Goal: Check status: Check status

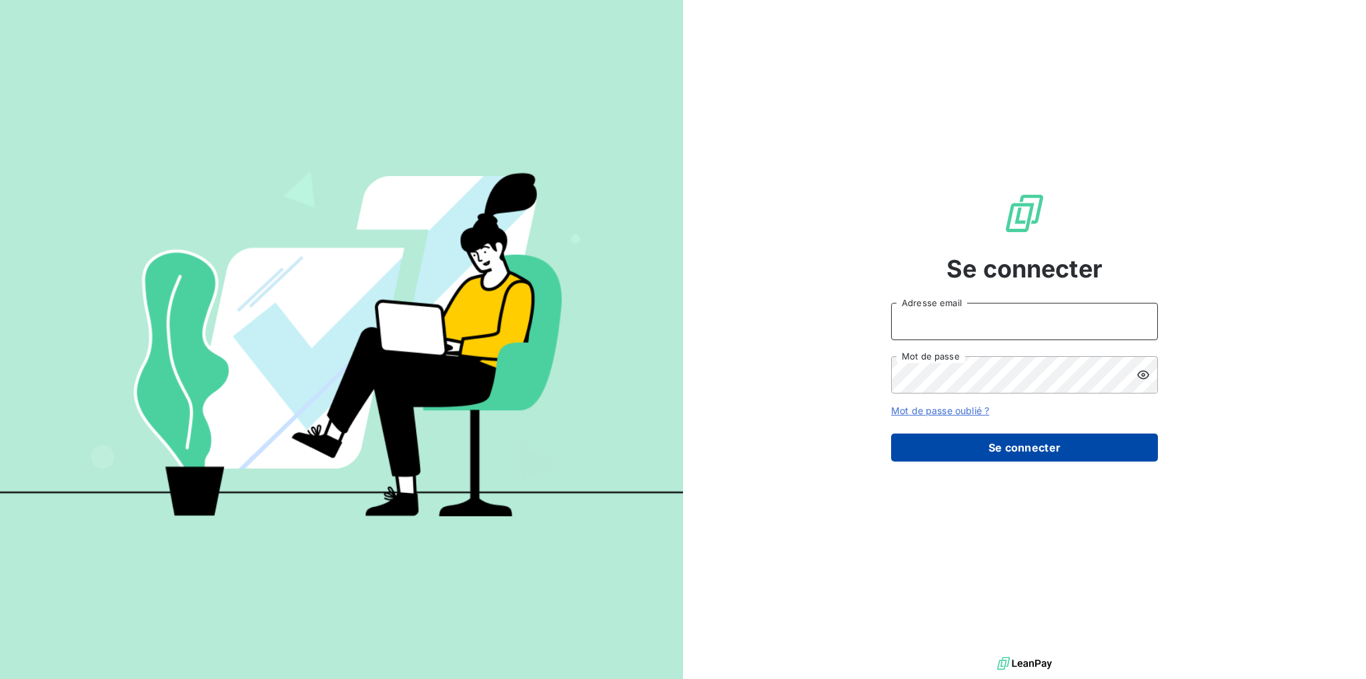
type input "[PERSON_NAME][EMAIL_ADDRESS][DOMAIN_NAME]"
click at [997, 447] on button "Se connecter" at bounding box center [1024, 448] width 267 height 28
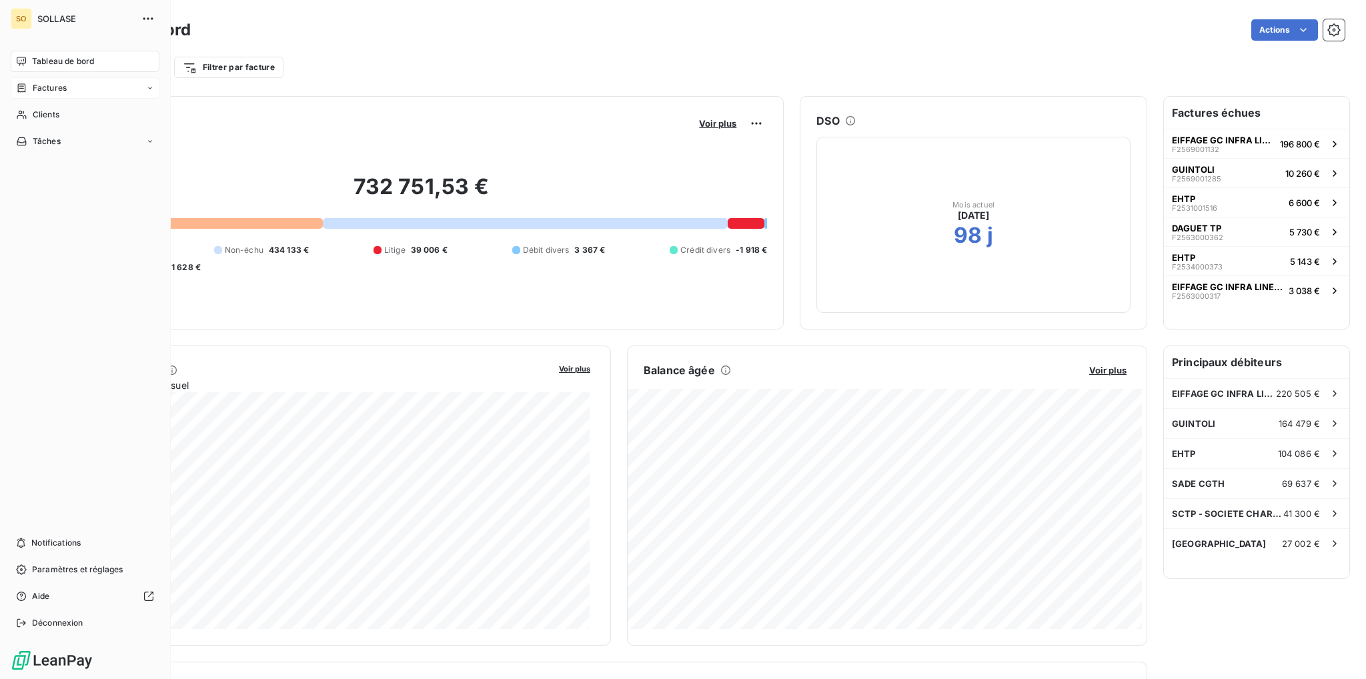
click at [101, 89] on div "Factures" at bounding box center [85, 87] width 149 height 21
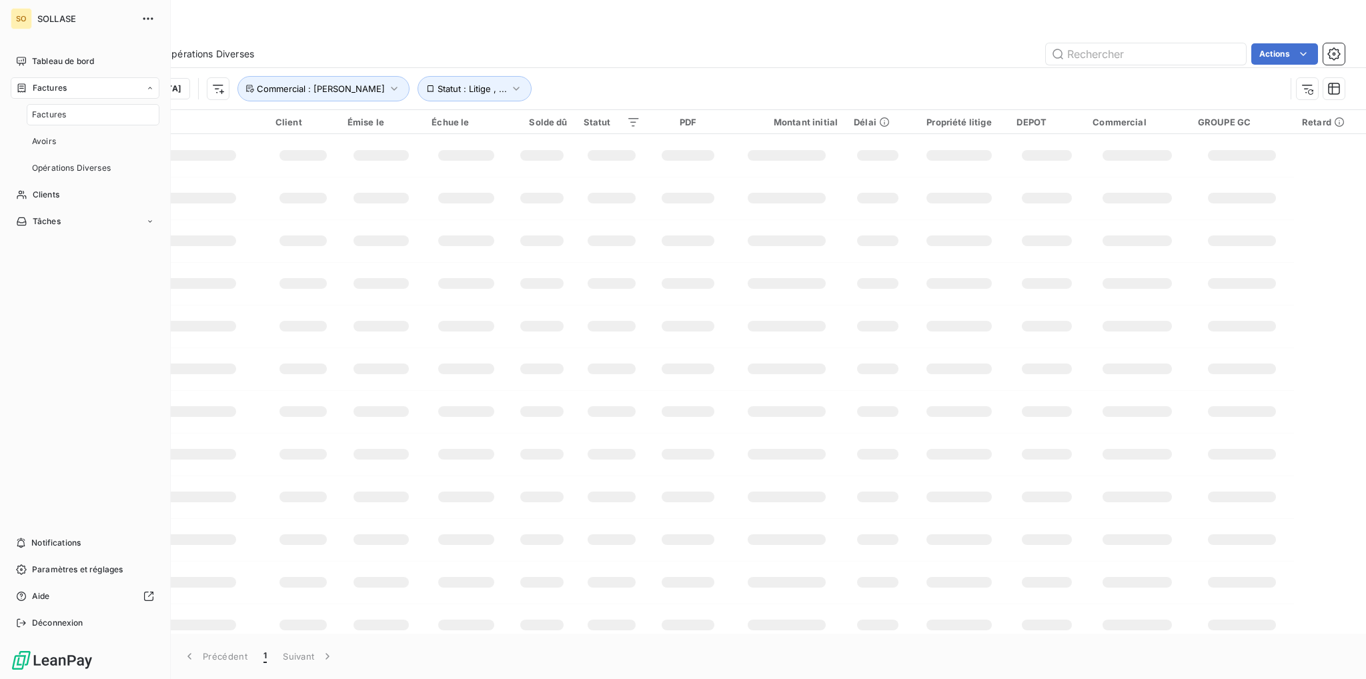
click at [83, 115] on div "Factures" at bounding box center [93, 114] width 133 height 21
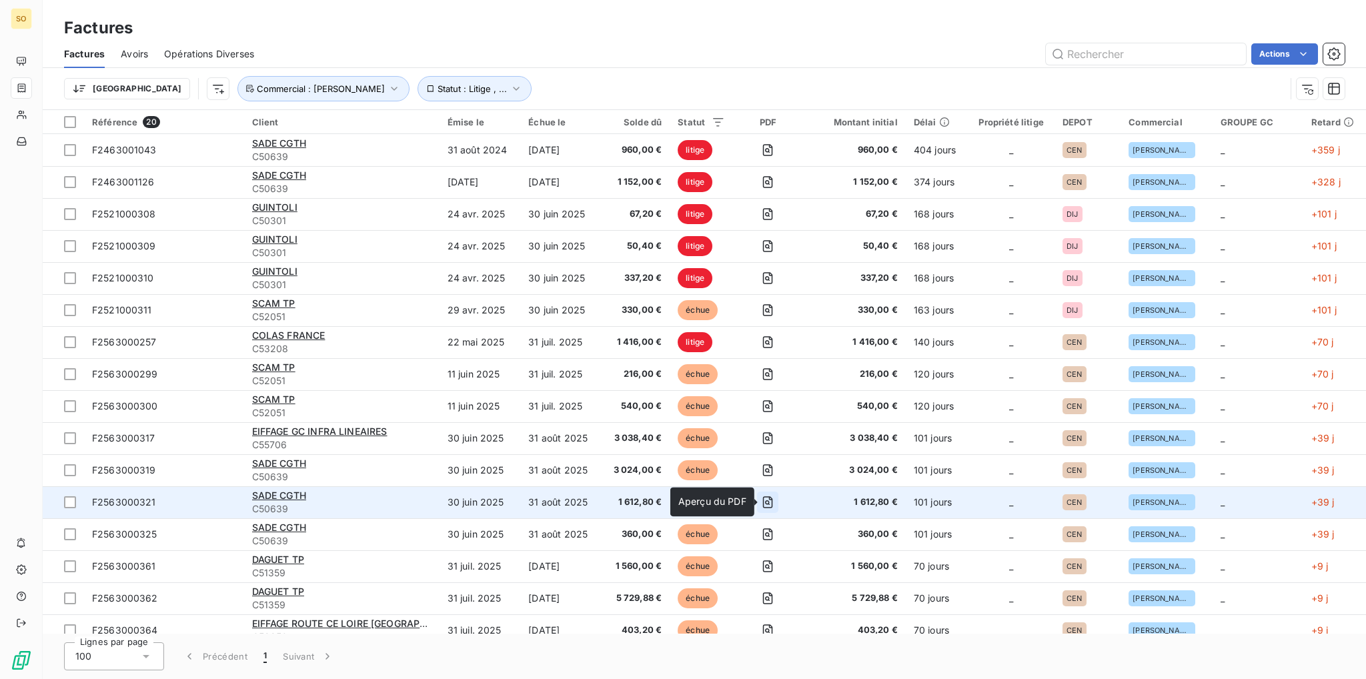
click at [771, 498] on icon "button" at bounding box center [767, 502] width 13 height 13
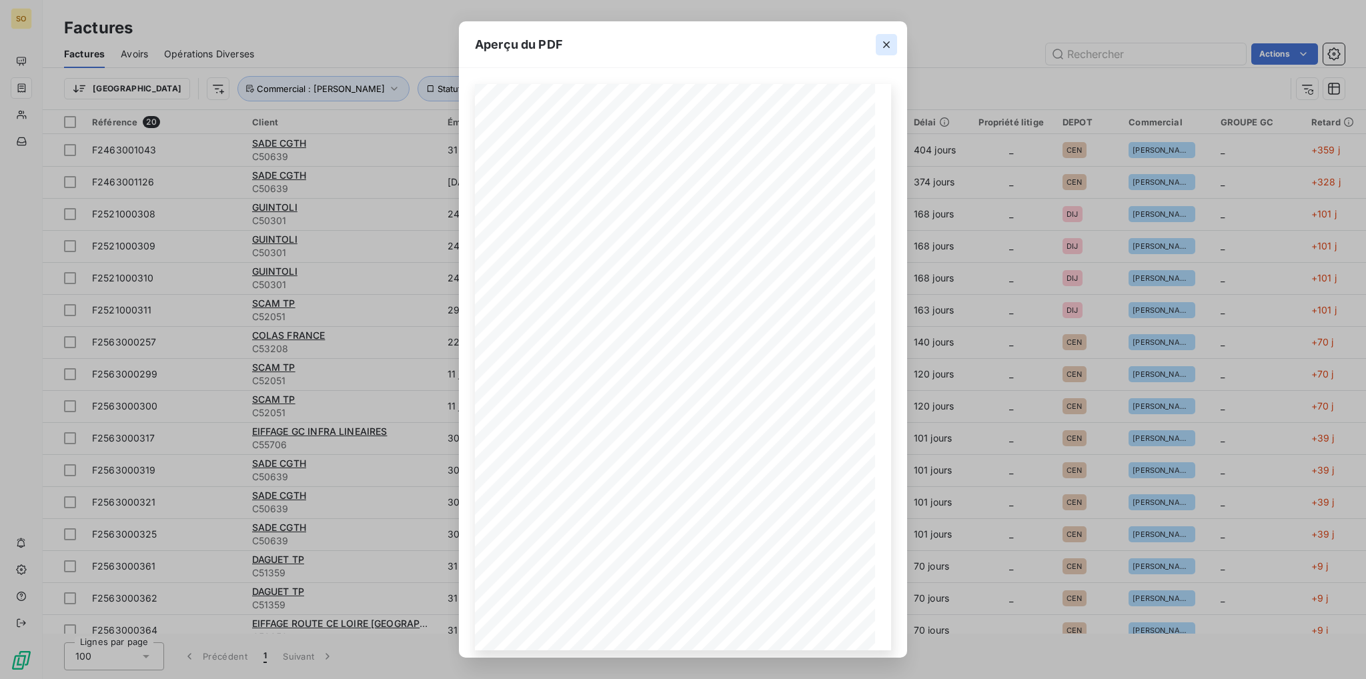
click at [881, 44] on icon "button" at bounding box center [886, 44] width 13 height 13
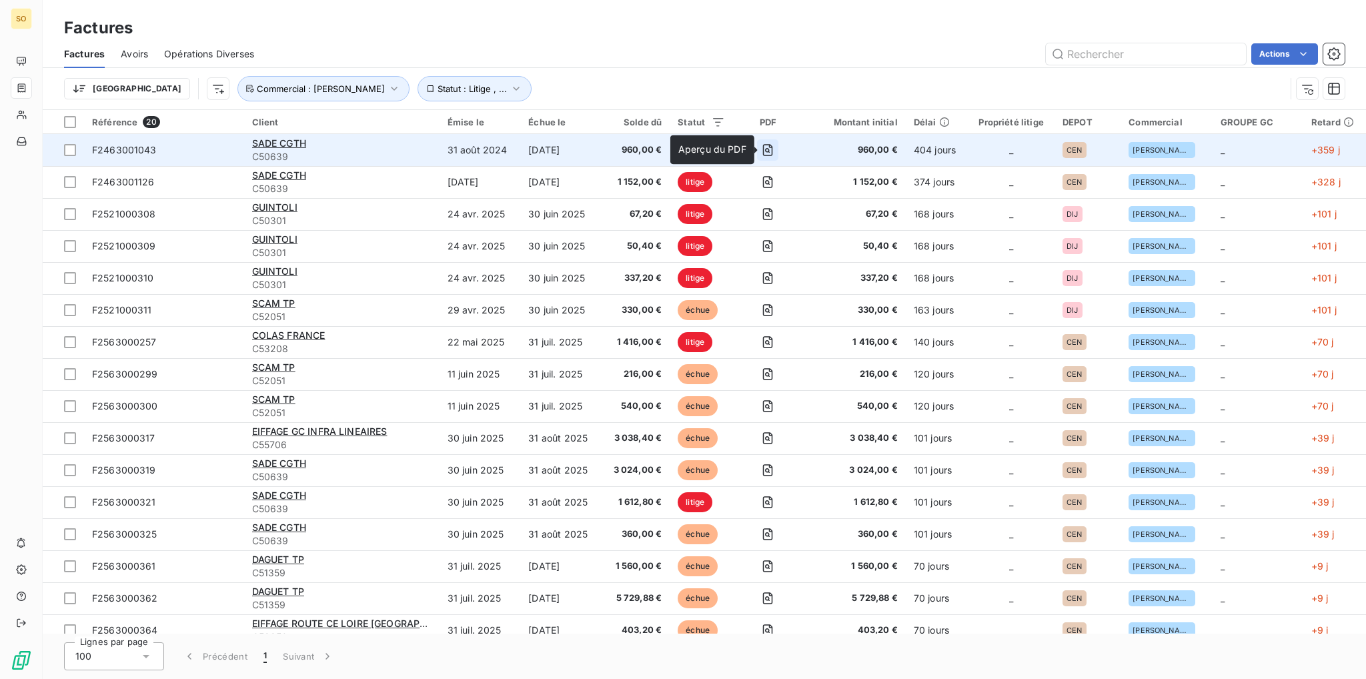
click at [770, 148] on icon "button" at bounding box center [767, 150] width 5 height 5
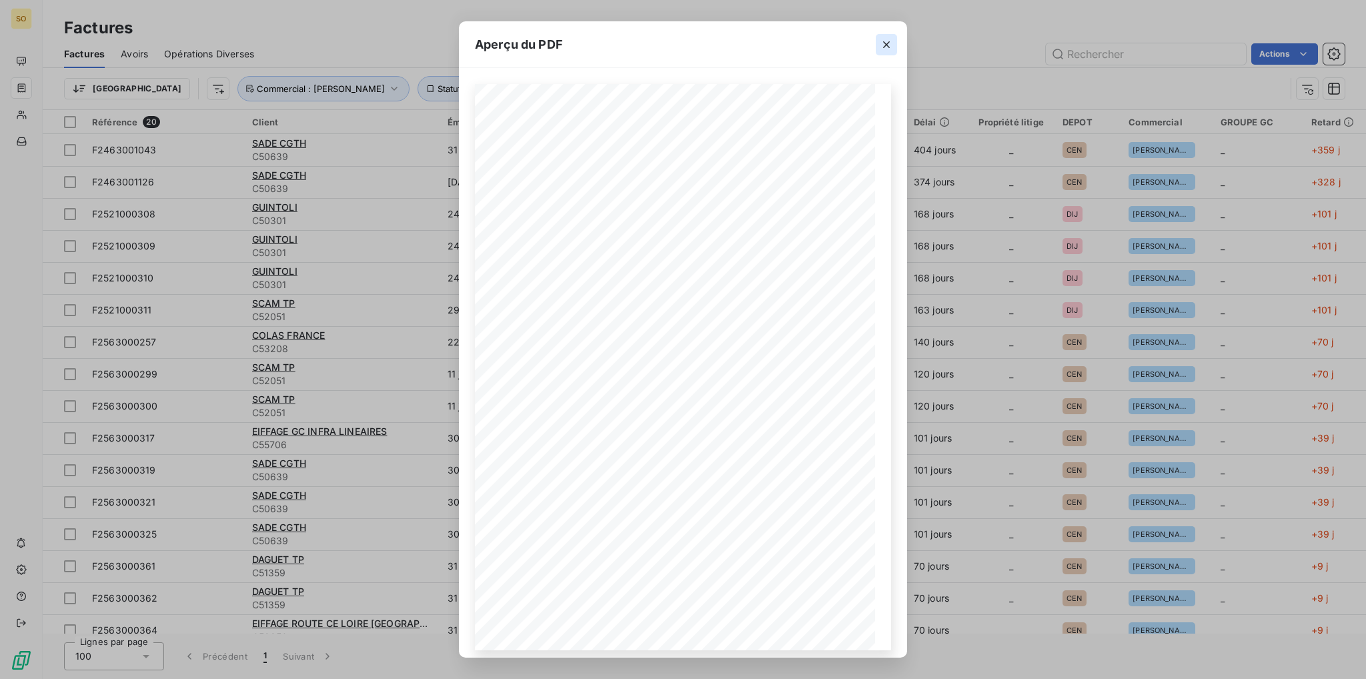
click at [880, 51] on icon "button" at bounding box center [886, 44] width 13 height 13
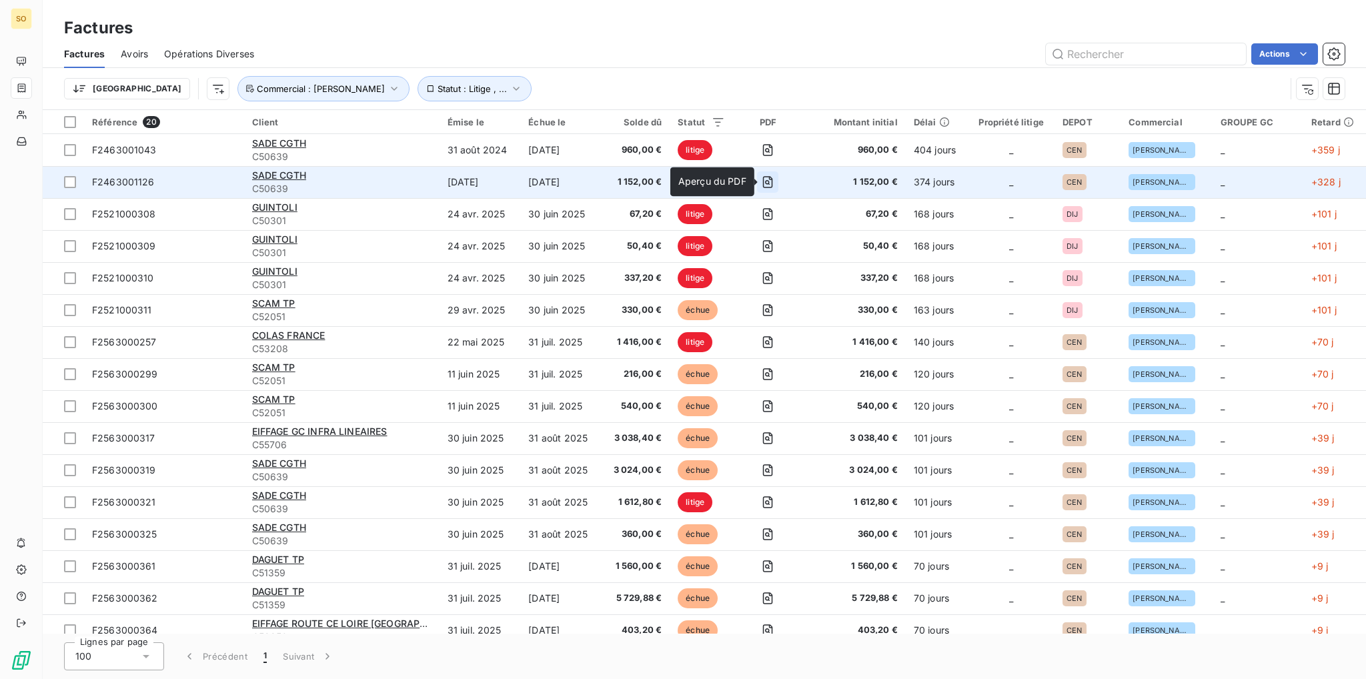
click at [771, 182] on icon "button" at bounding box center [767, 181] width 13 height 13
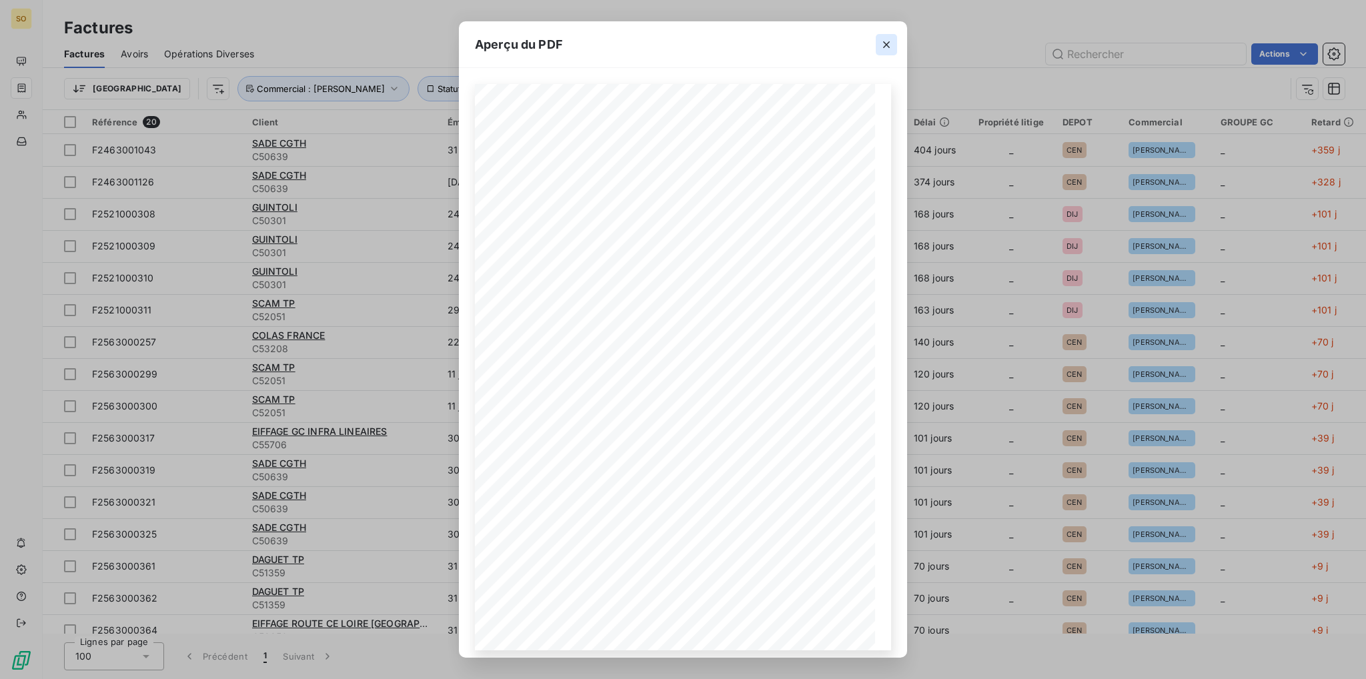
click at [887, 48] on icon "button" at bounding box center [886, 44] width 13 height 13
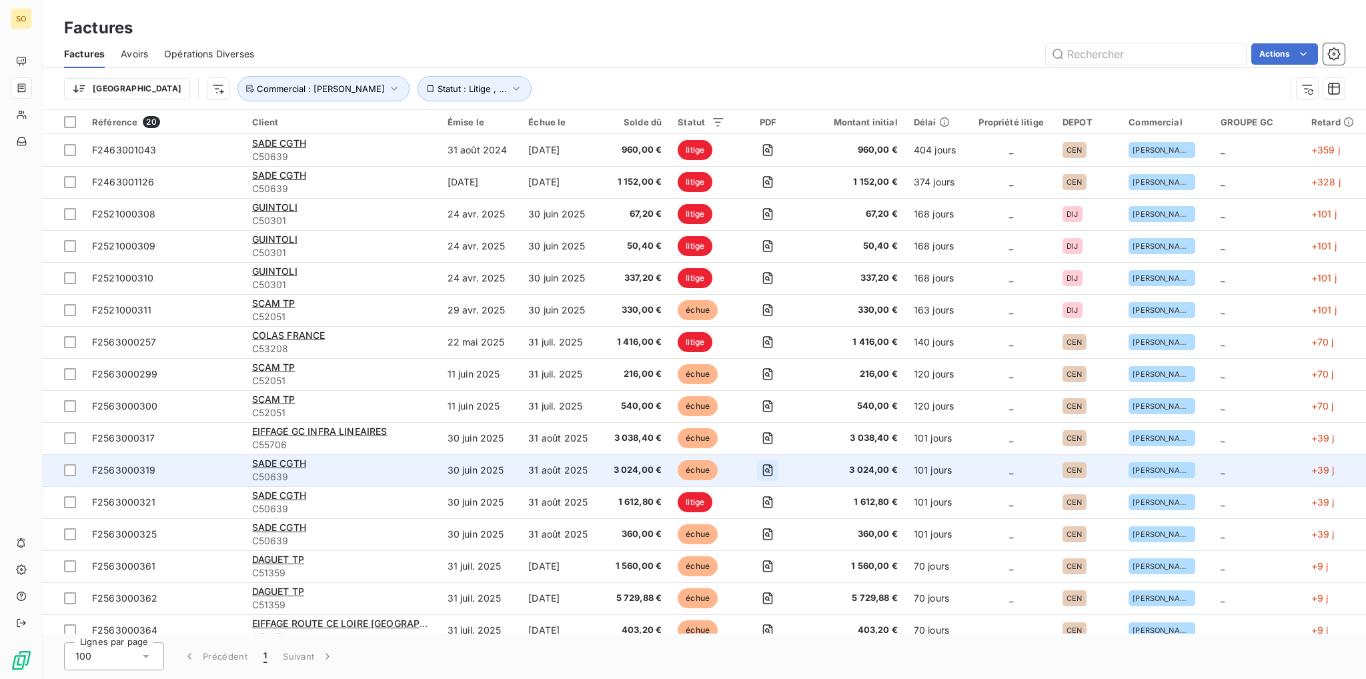
click at [774, 471] on icon "button" at bounding box center [767, 470] width 13 height 13
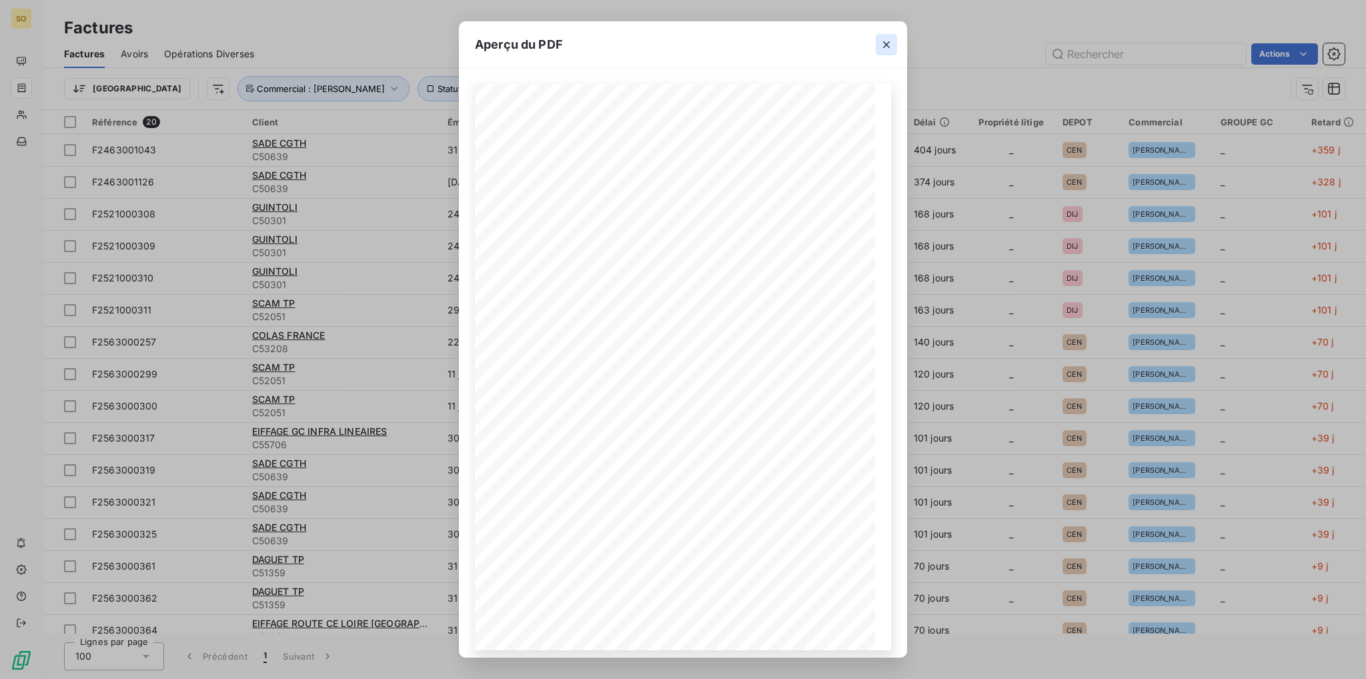
click at [887, 45] on icon "button" at bounding box center [886, 44] width 7 height 7
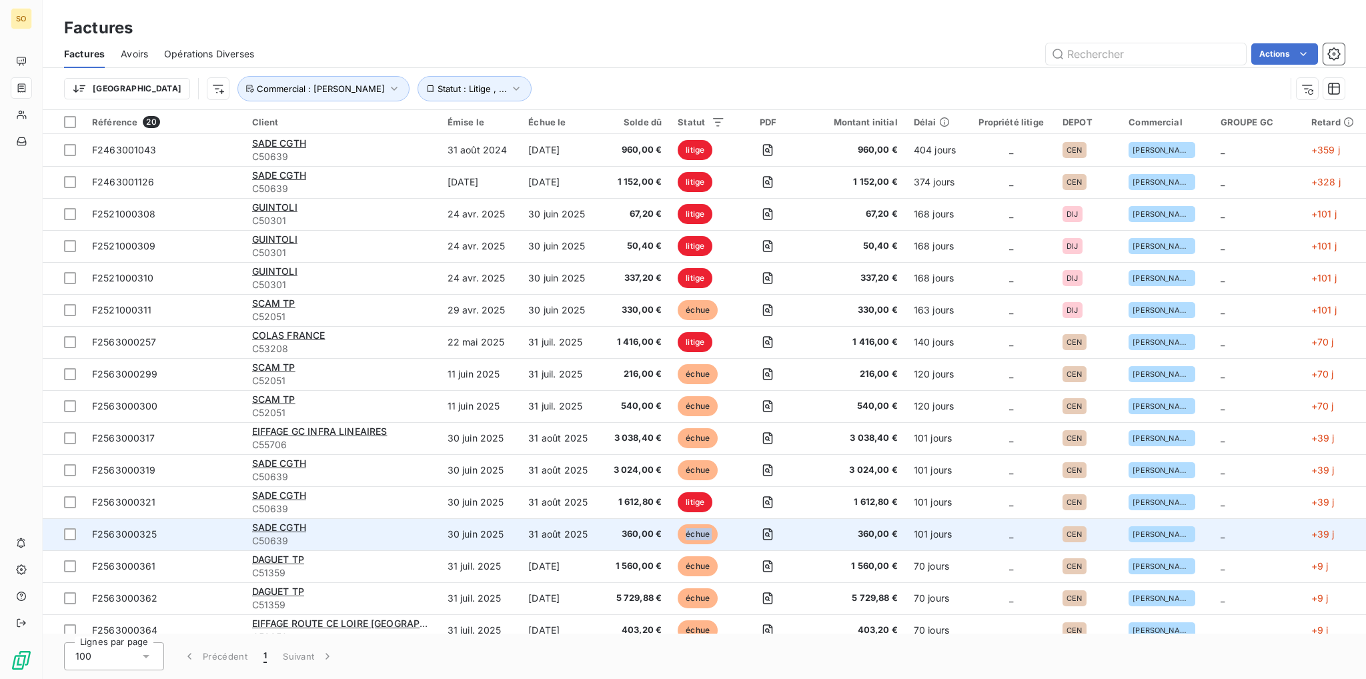
drag, startPoint x: 688, startPoint y: 538, endPoint x: 757, endPoint y: 524, distance: 69.5
click at [757, 524] on tr "F2563000325 SADE CGTH C50639 [DATE] [DATE] 360,00 € échue 360,00 € 101 jours _ …" at bounding box center [705, 534] width 1324 height 32
click at [768, 530] on icon "button" at bounding box center [767, 534] width 13 height 13
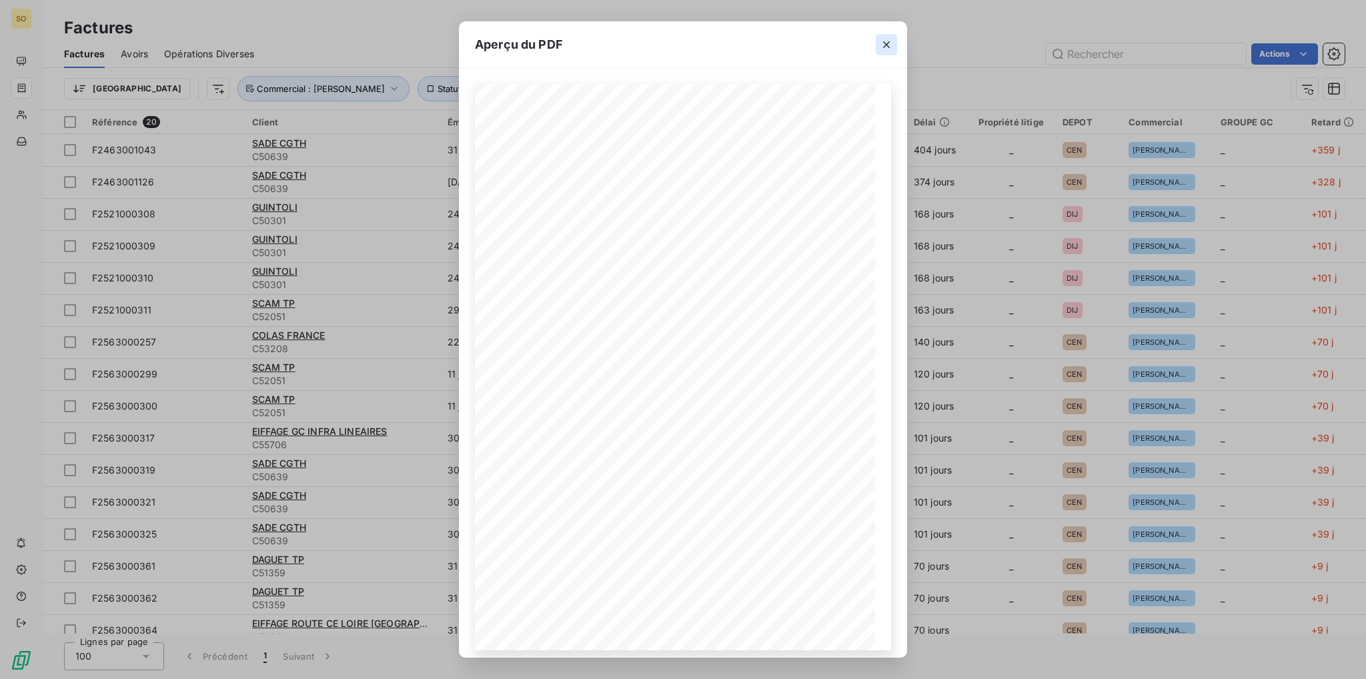
click at [885, 45] on icon "button" at bounding box center [886, 44] width 7 height 7
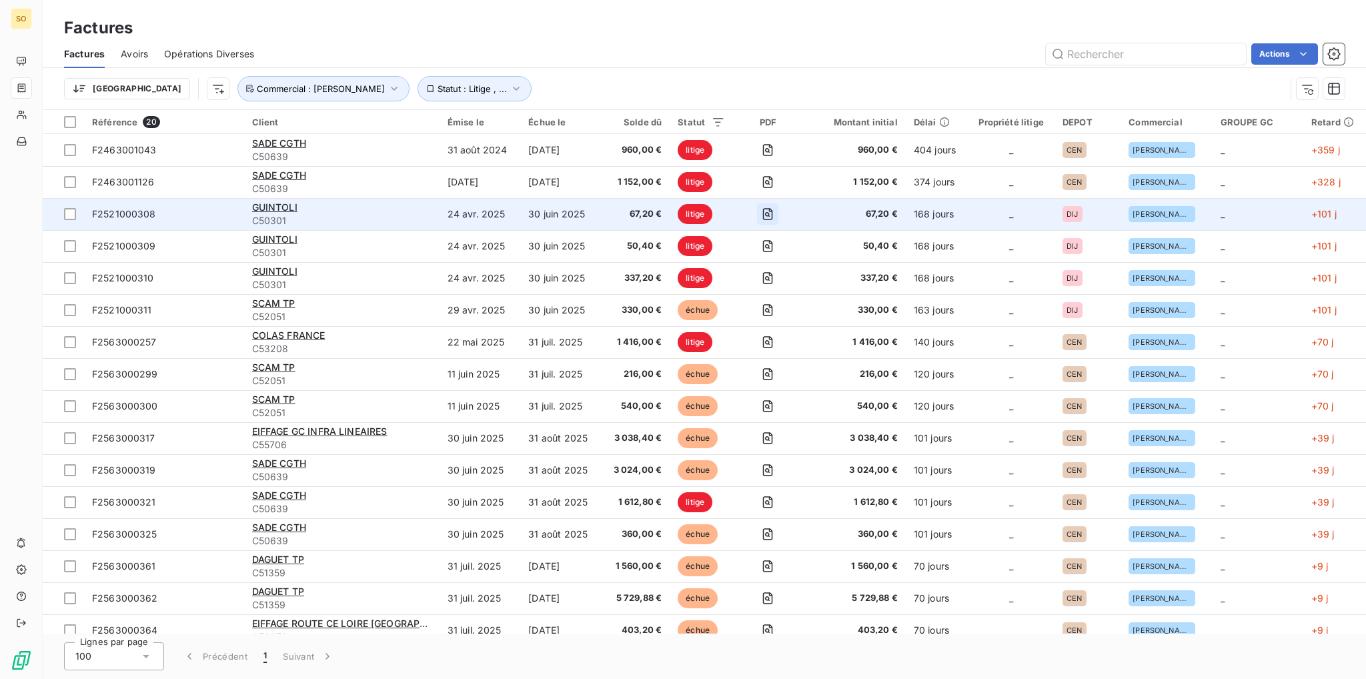
click at [768, 210] on icon "button" at bounding box center [767, 213] width 13 height 13
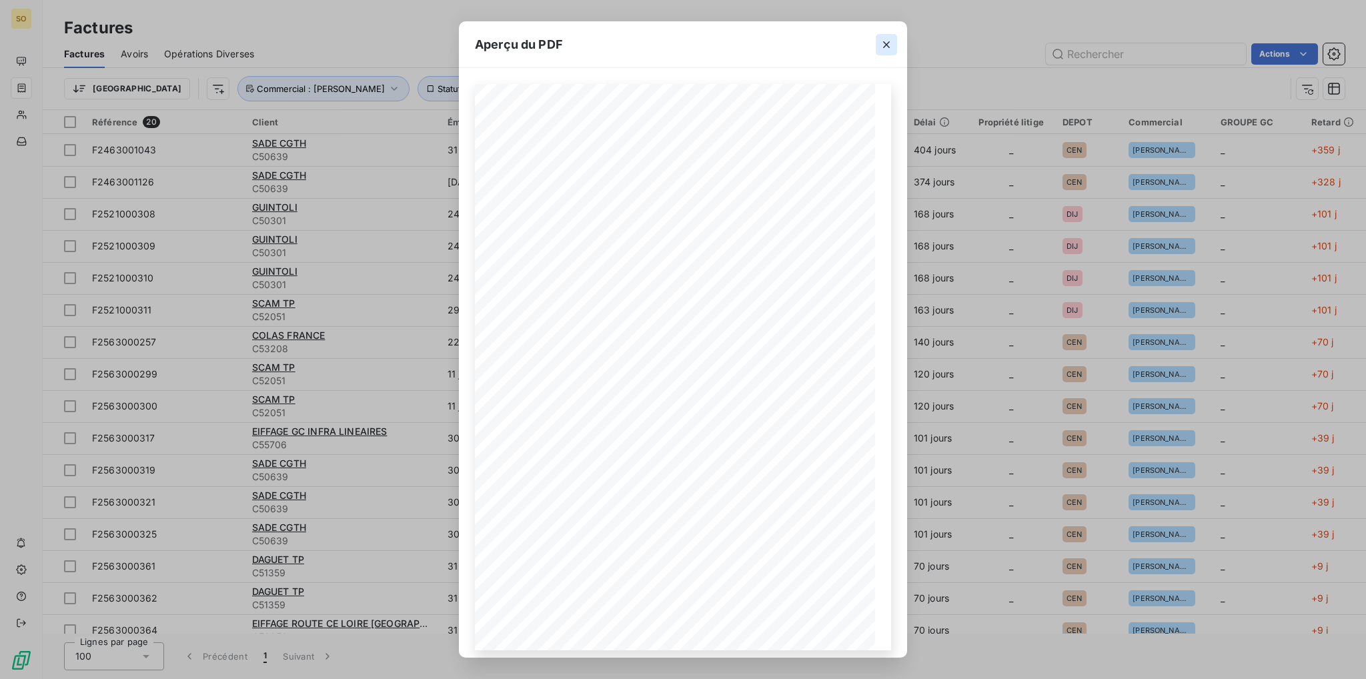
click at [891, 45] on icon "button" at bounding box center [886, 44] width 13 height 13
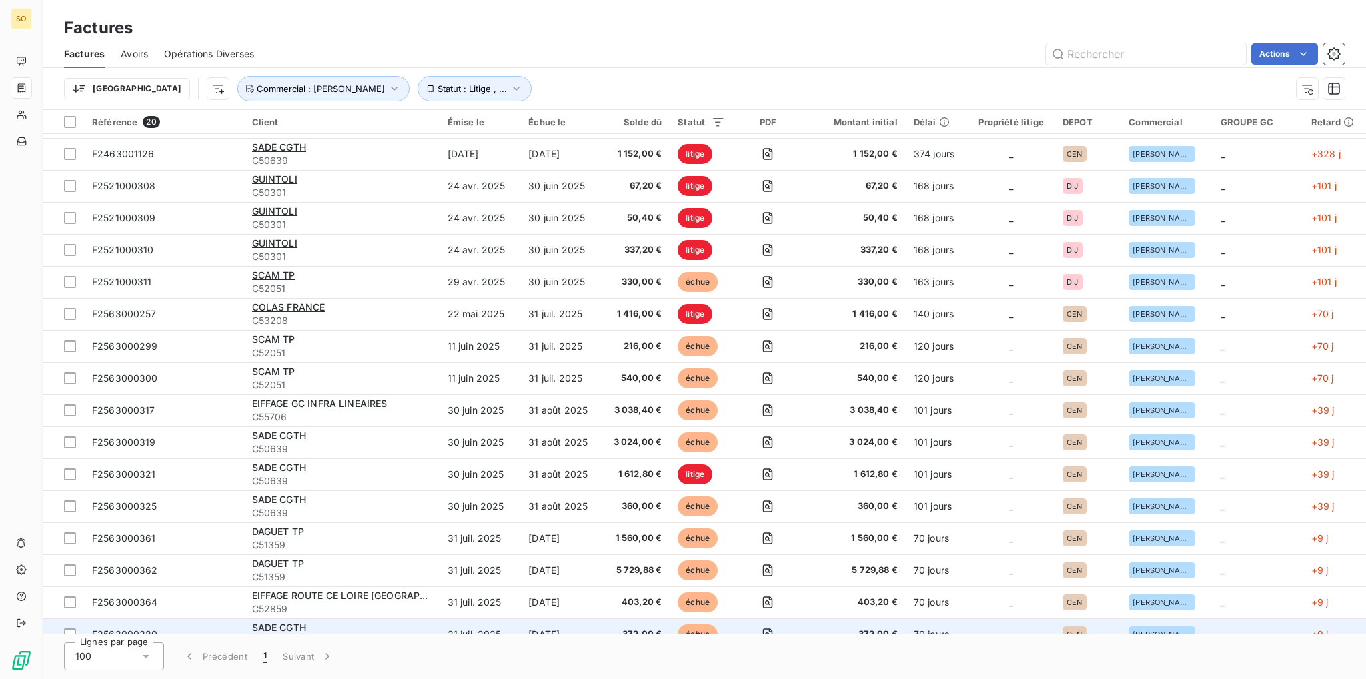
scroll to position [8, 0]
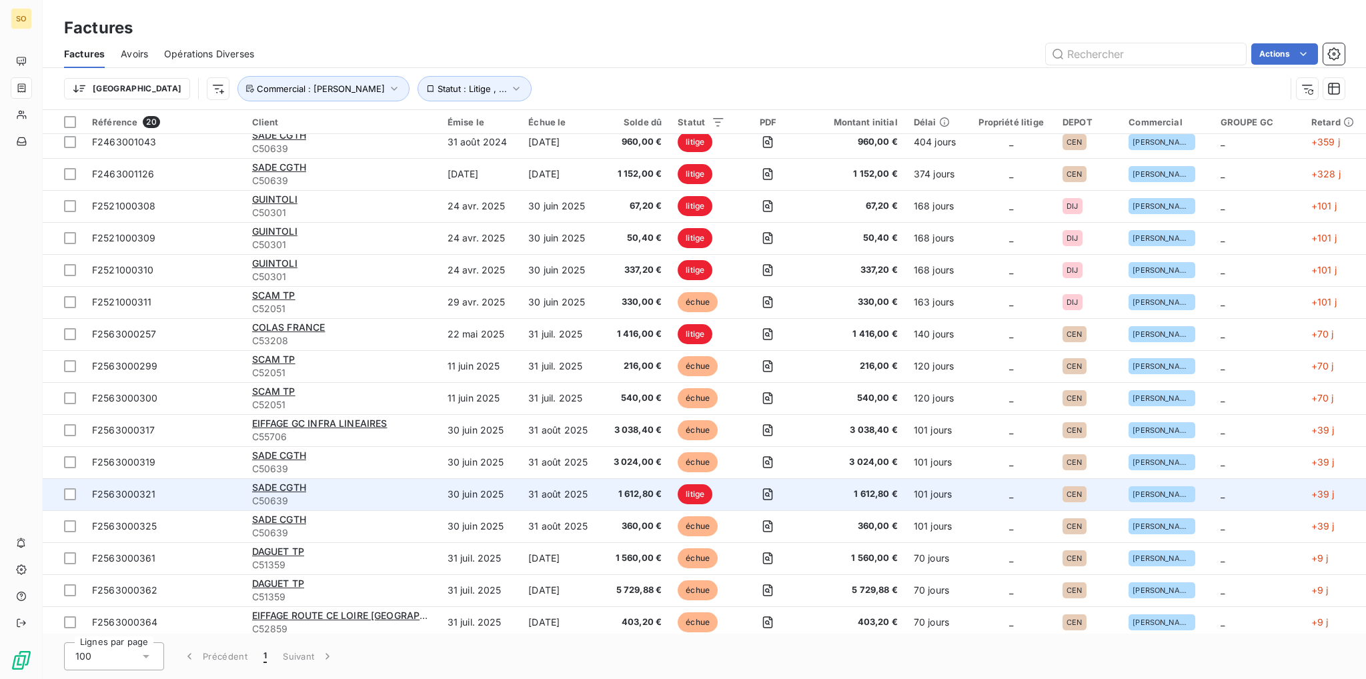
click at [706, 494] on span "litige" at bounding box center [695, 494] width 35 height 20
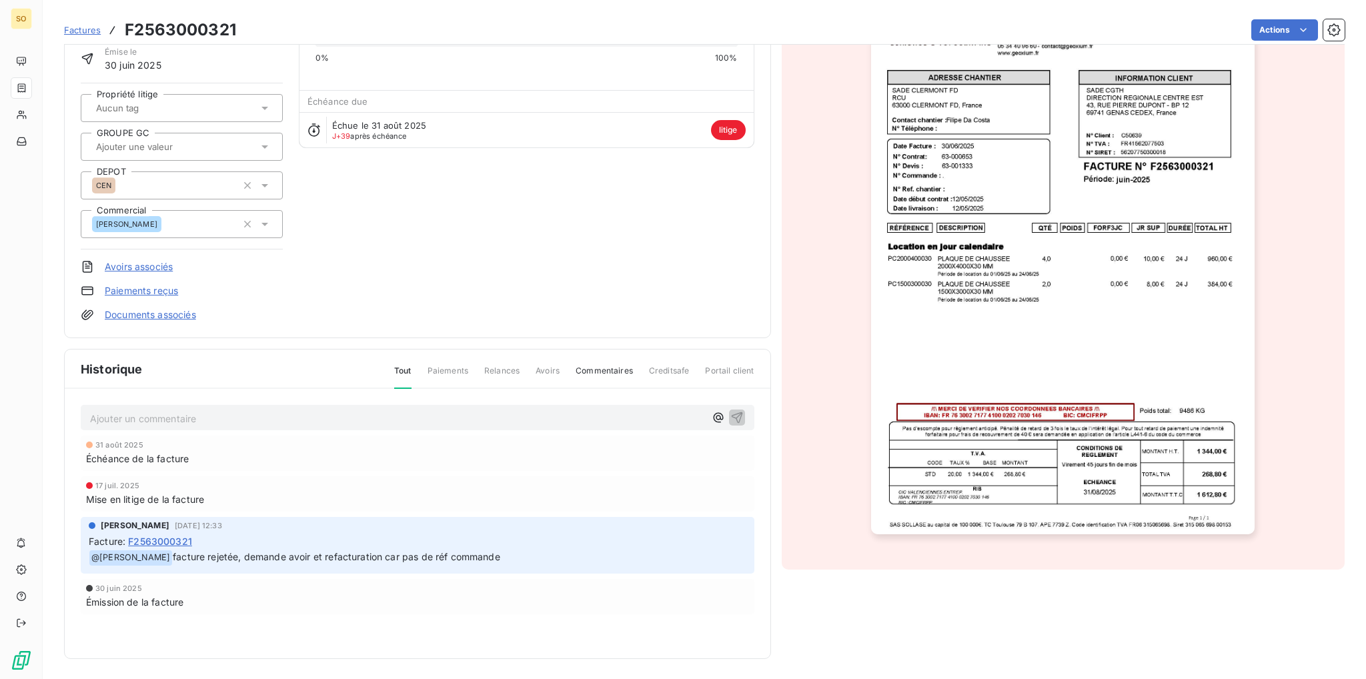
scroll to position [30, 0]
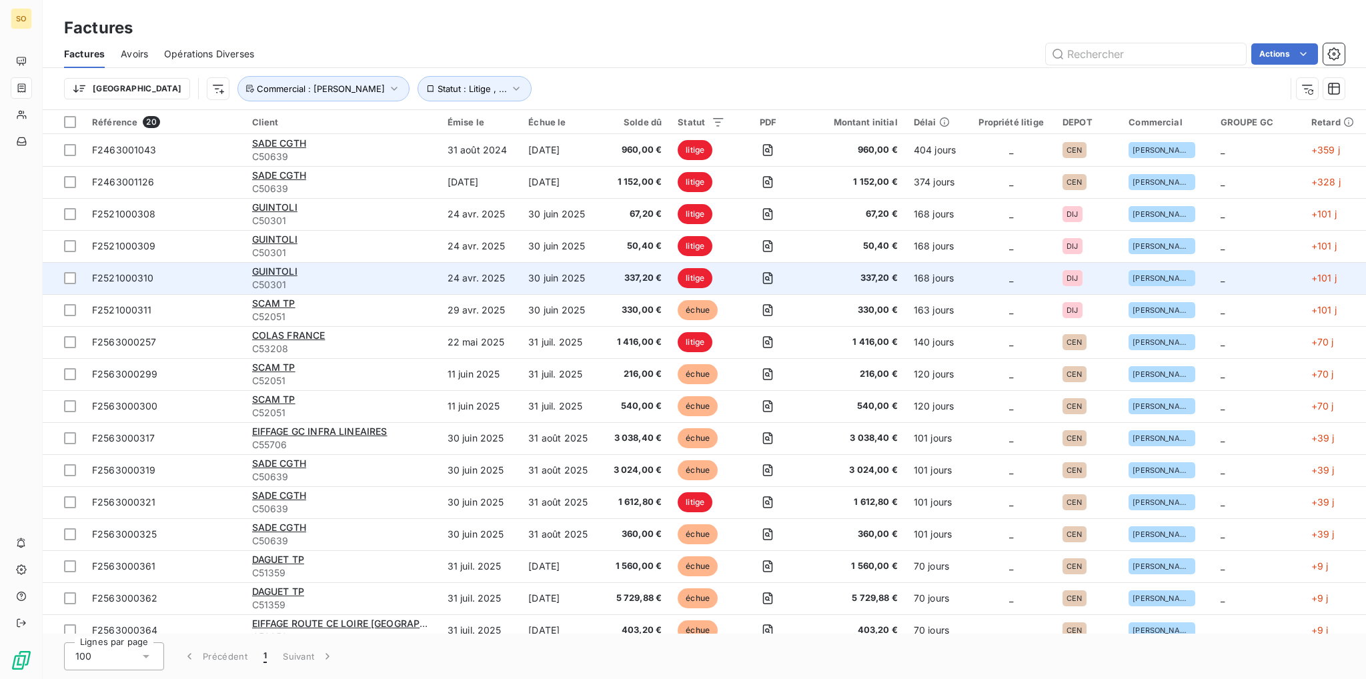
click at [698, 278] on span "litige" at bounding box center [695, 278] width 35 height 20
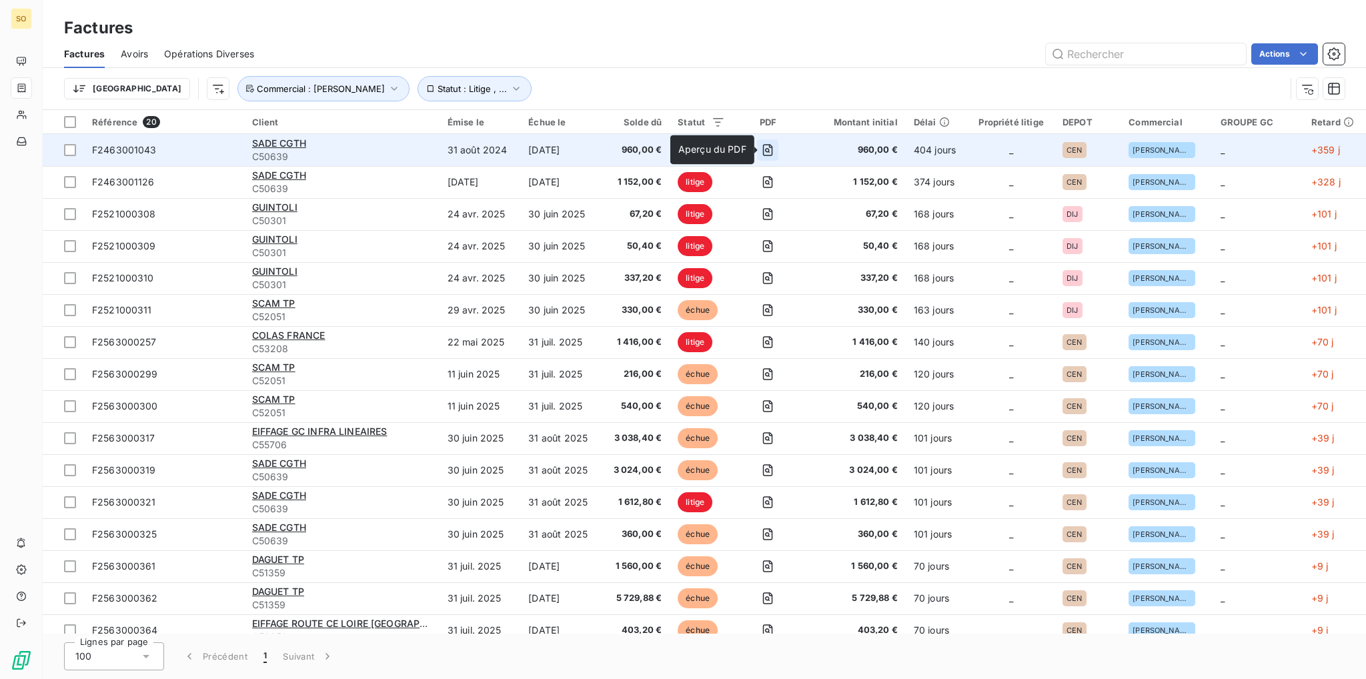
click at [770, 149] on icon "button" at bounding box center [767, 150] width 5 height 5
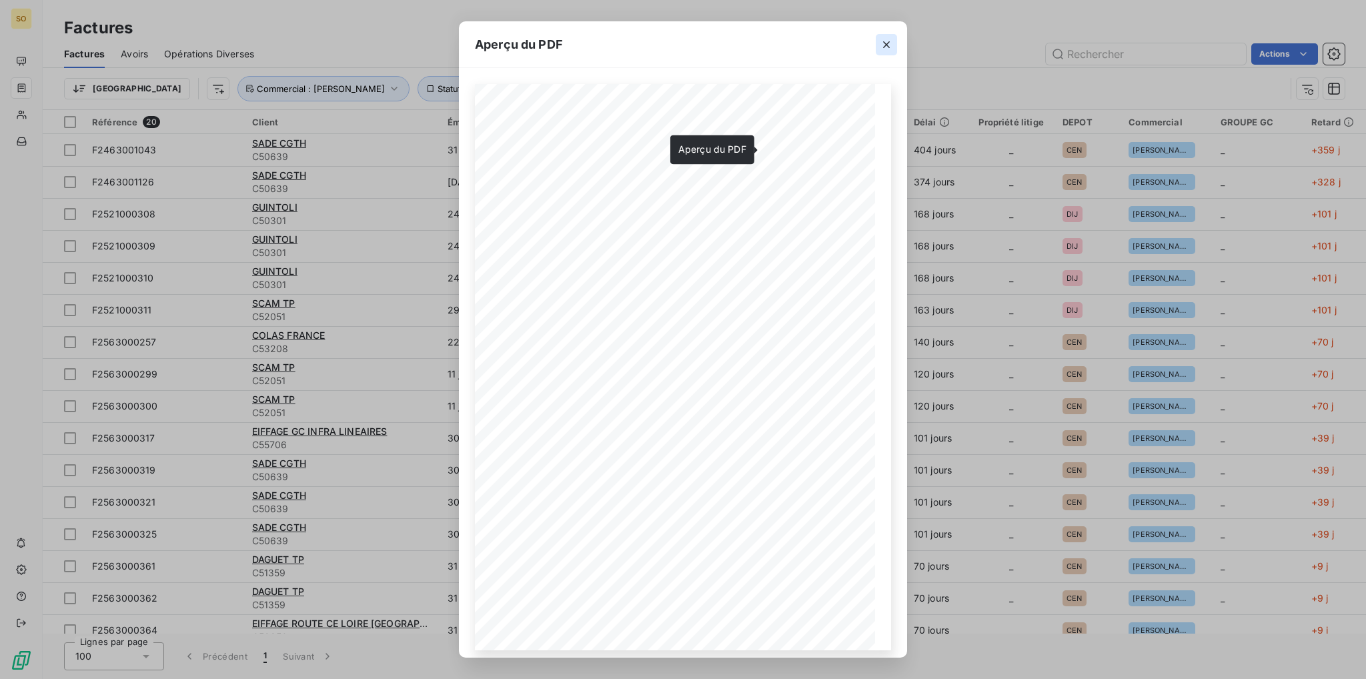
click at [888, 47] on icon "button" at bounding box center [886, 44] width 13 height 13
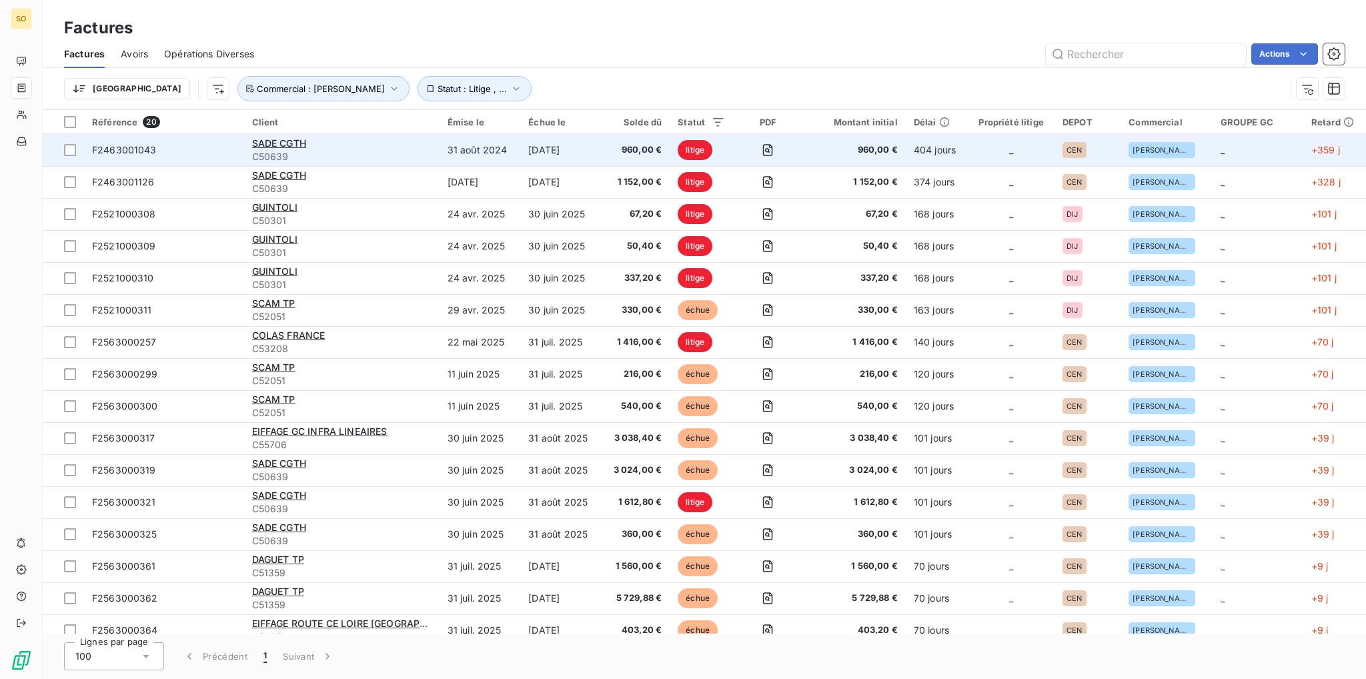
click at [699, 149] on span "litige" at bounding box center [695, 150] width 35 height 20
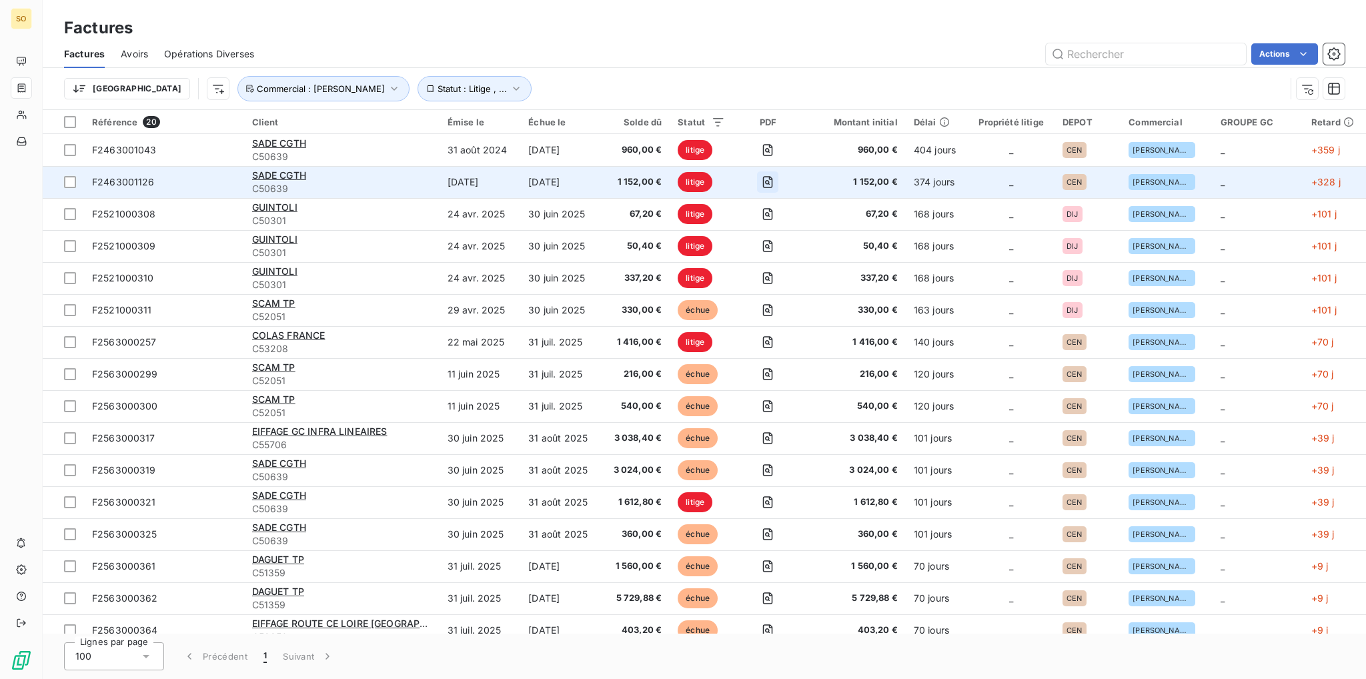
click at [773, 186] on icon "button" at bounding box center [768, 182] width 10 height 12
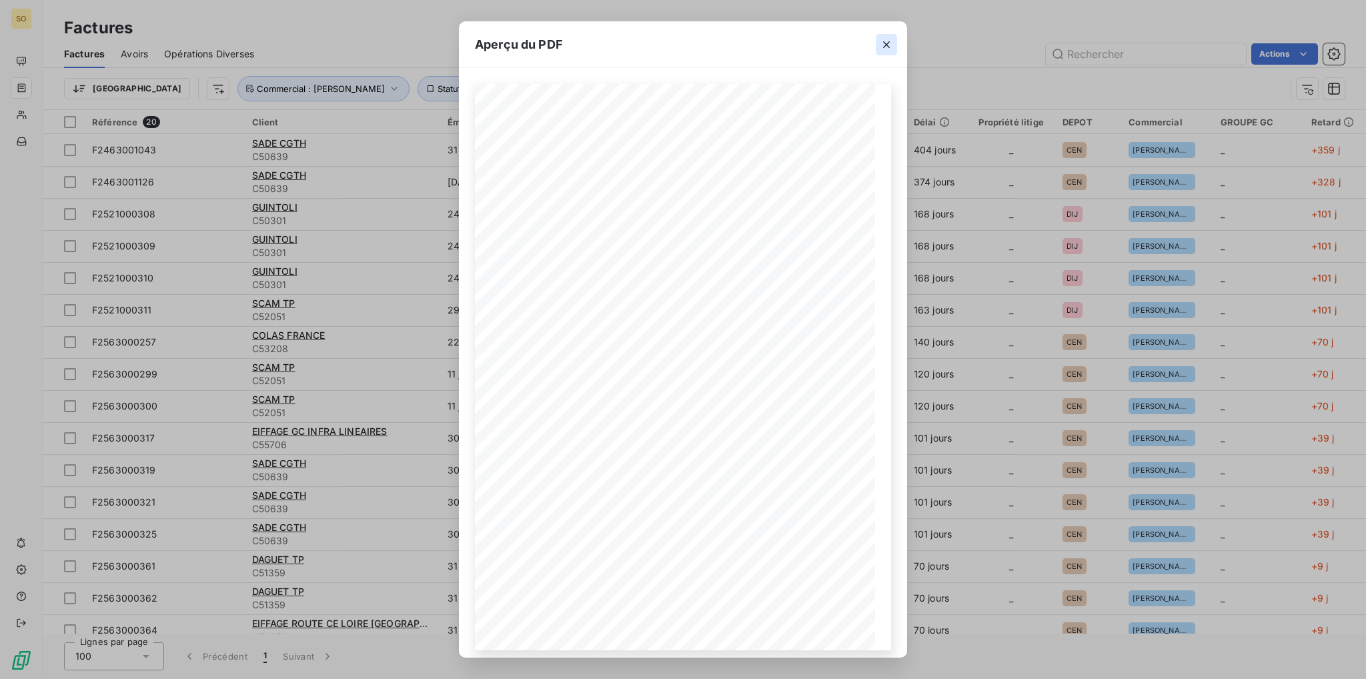
click at [889, 49] on icon "button" at bounding box center [886, 44] width 13 height 13
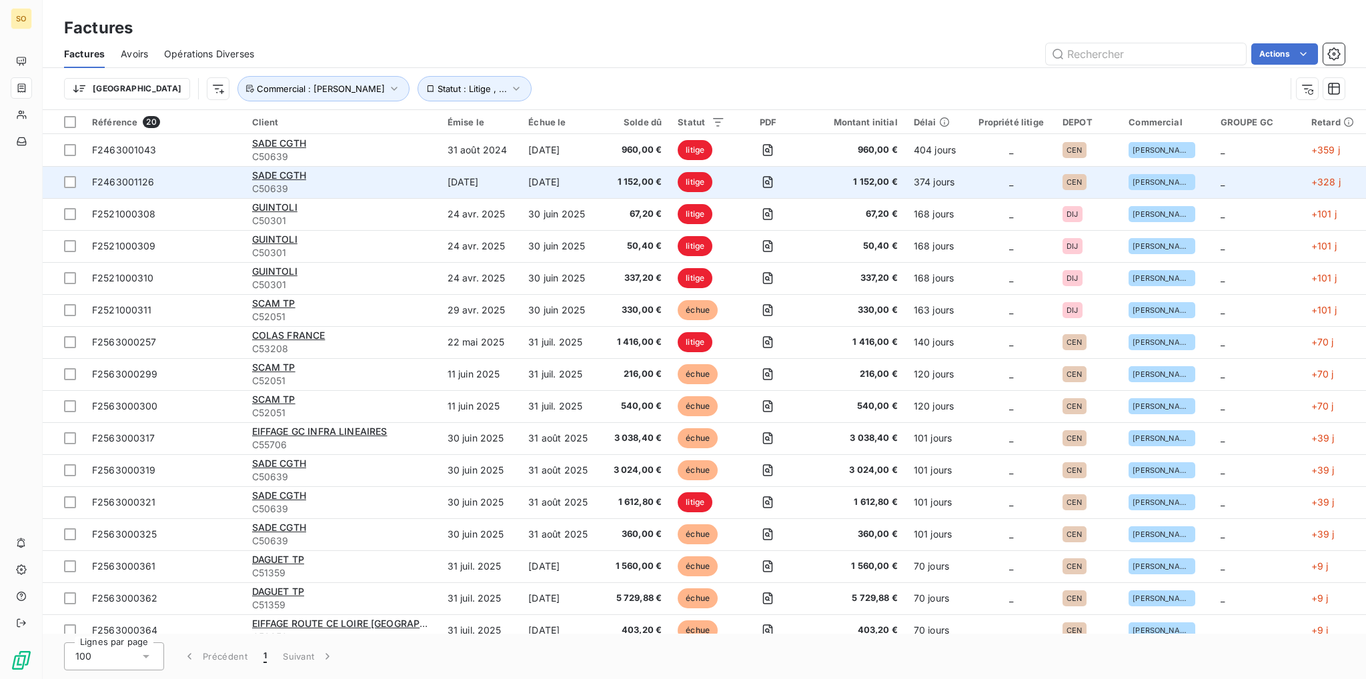
click at [710, 181] on span "litige" at bounding box center [695, 182] width 35 height 20
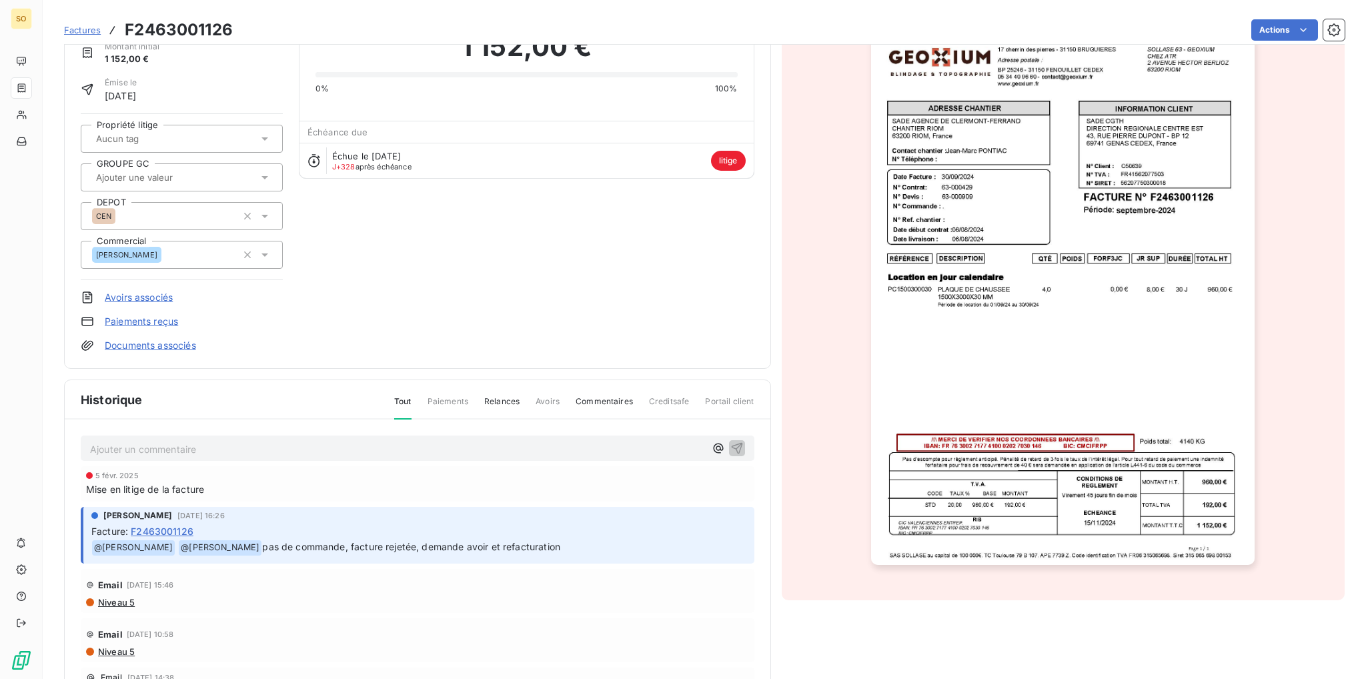
scroll to position [97, 0]
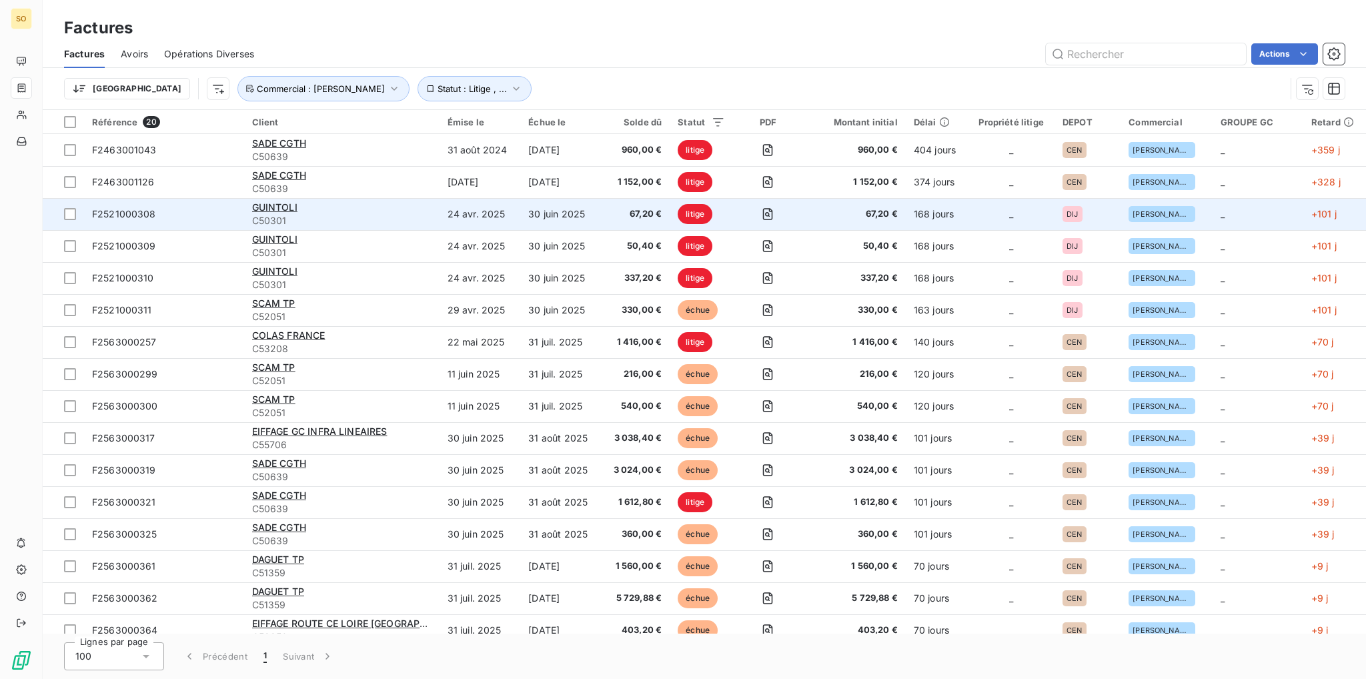
click at [700, 210] on span "litige" at bounding box center [695, 214] width 35 height 20
click at [770, 212] on icon "button" at bounding box center [767, 214] width 5 height 5
click at [774, 215] on icon "button" at bounding box center [767, 213] width 13 height 13
click at [694, 218] on span "litige" at bounding box center [695, 214] width 35 height 20
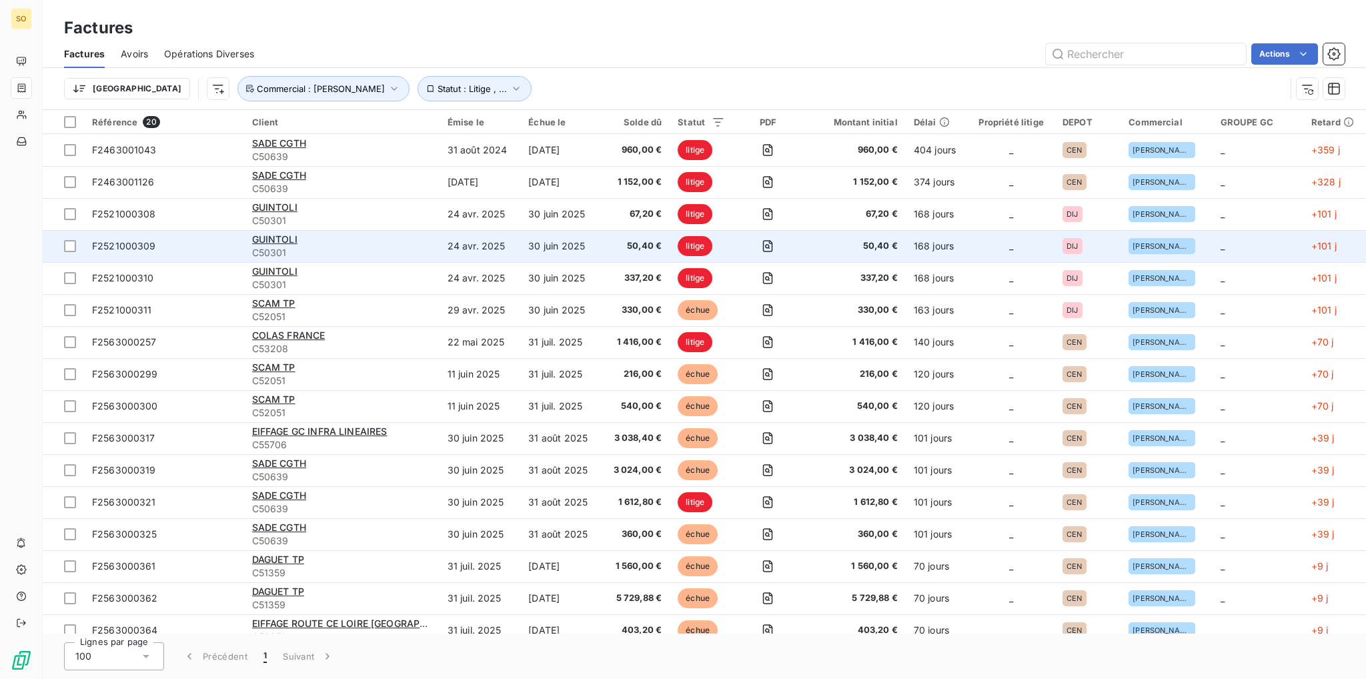
click at [692, 248] on span "litige" at bounding box center [695, 246] width 35 height 20
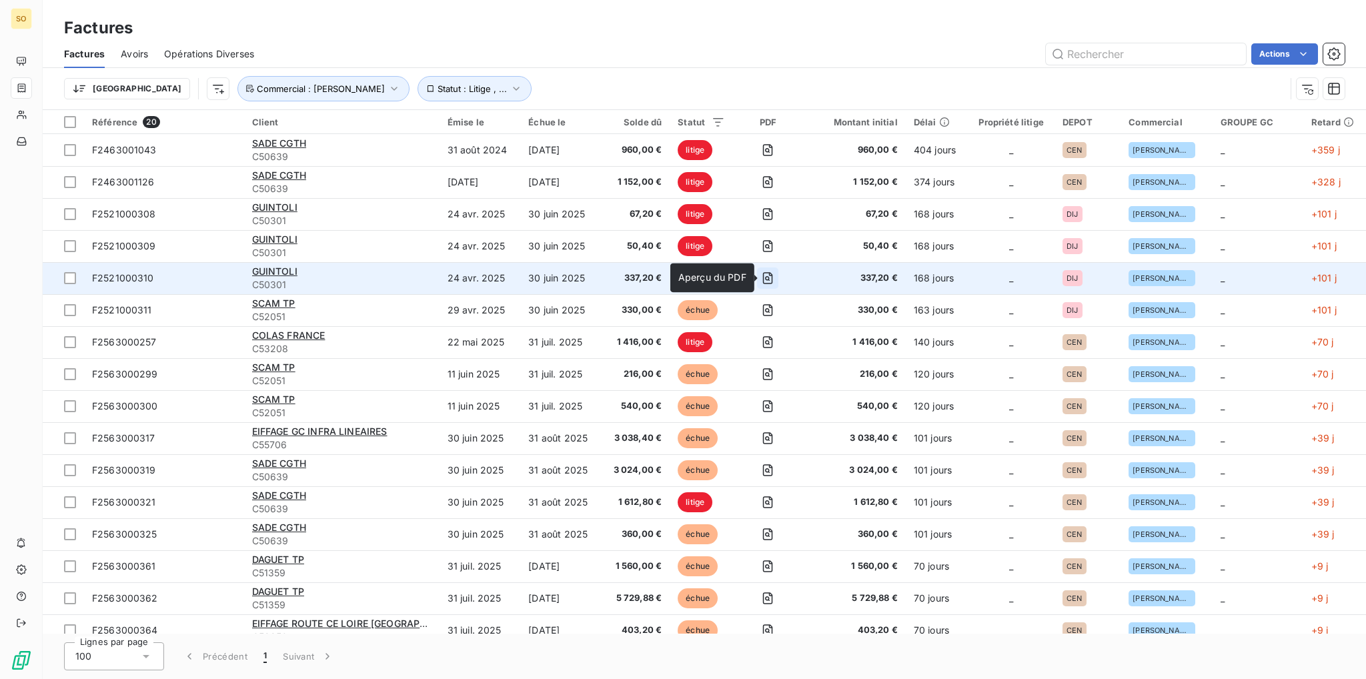
click at [771, 273] on icon "button" at bounding box center [768, 278] width 10 height 12
